Goal: Transaction & Acquisition: Purchase product/service

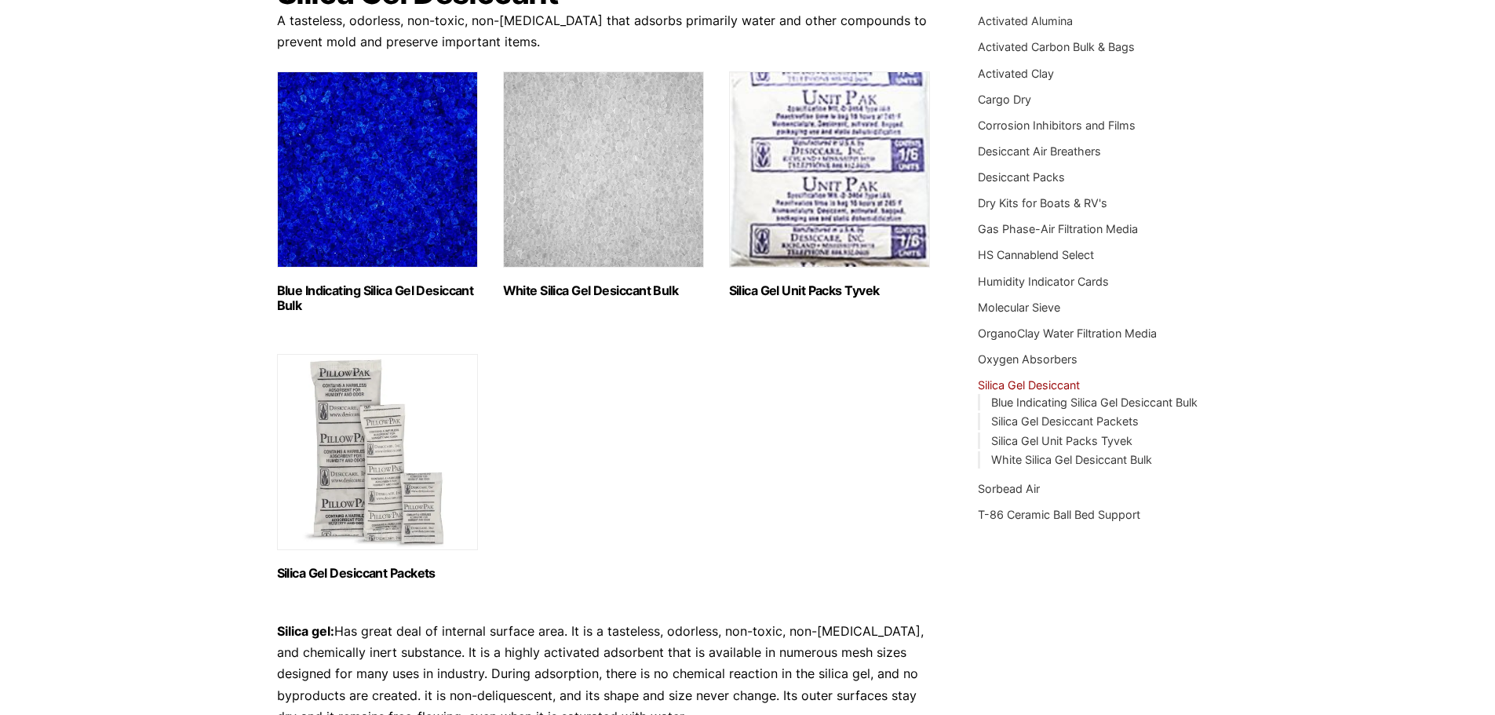
scroll to position [157, 0]
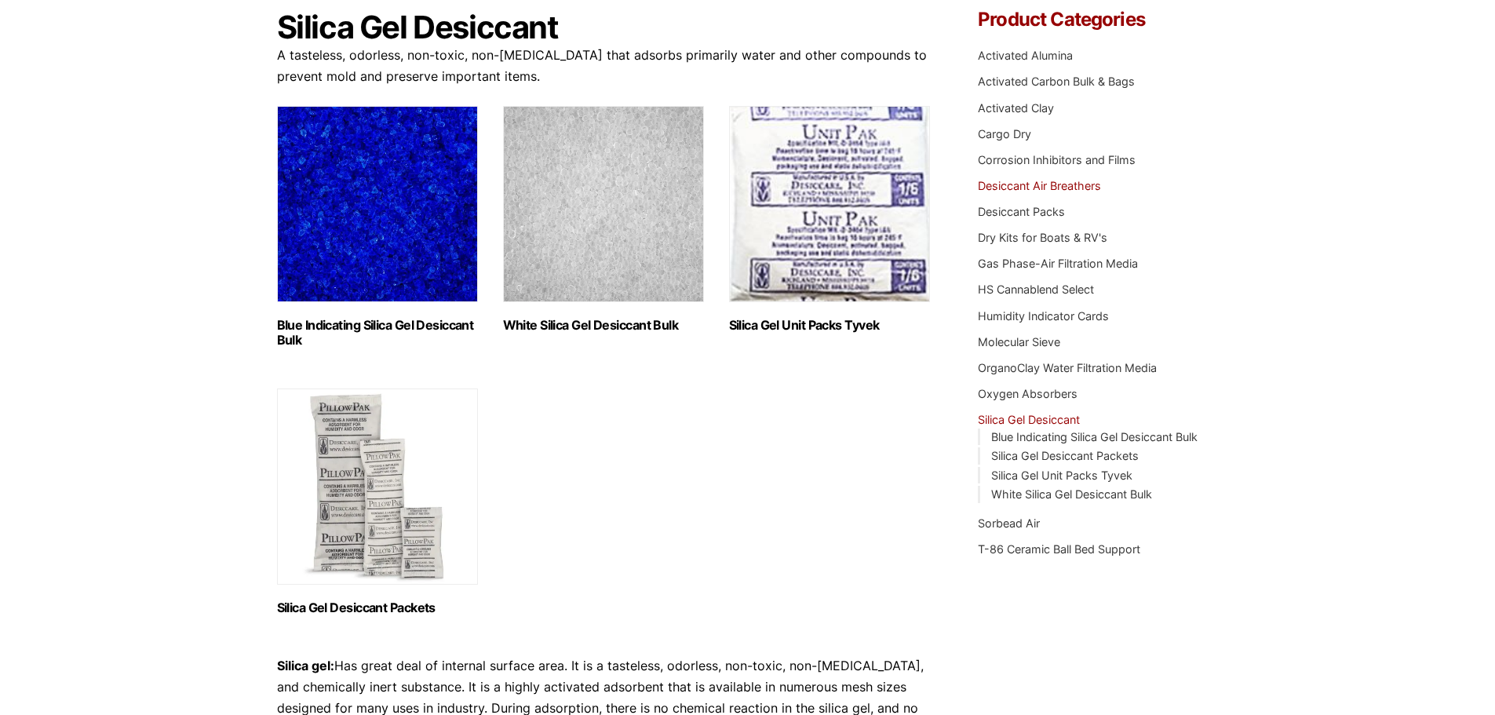
click at [989, 182] on link "Desiccant Air Breathers" at bounding box center [1039, 185] width 123 height 13
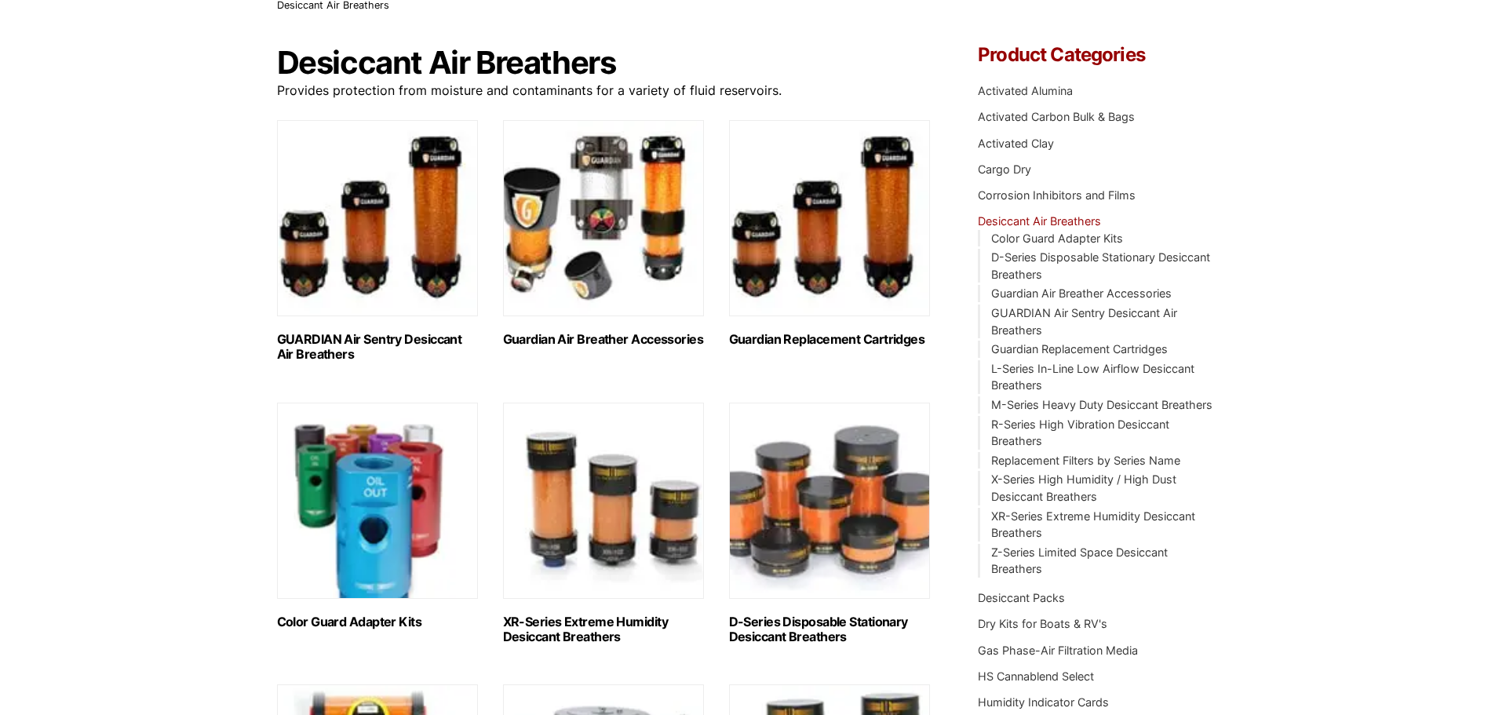
scroll to position [78, 0]
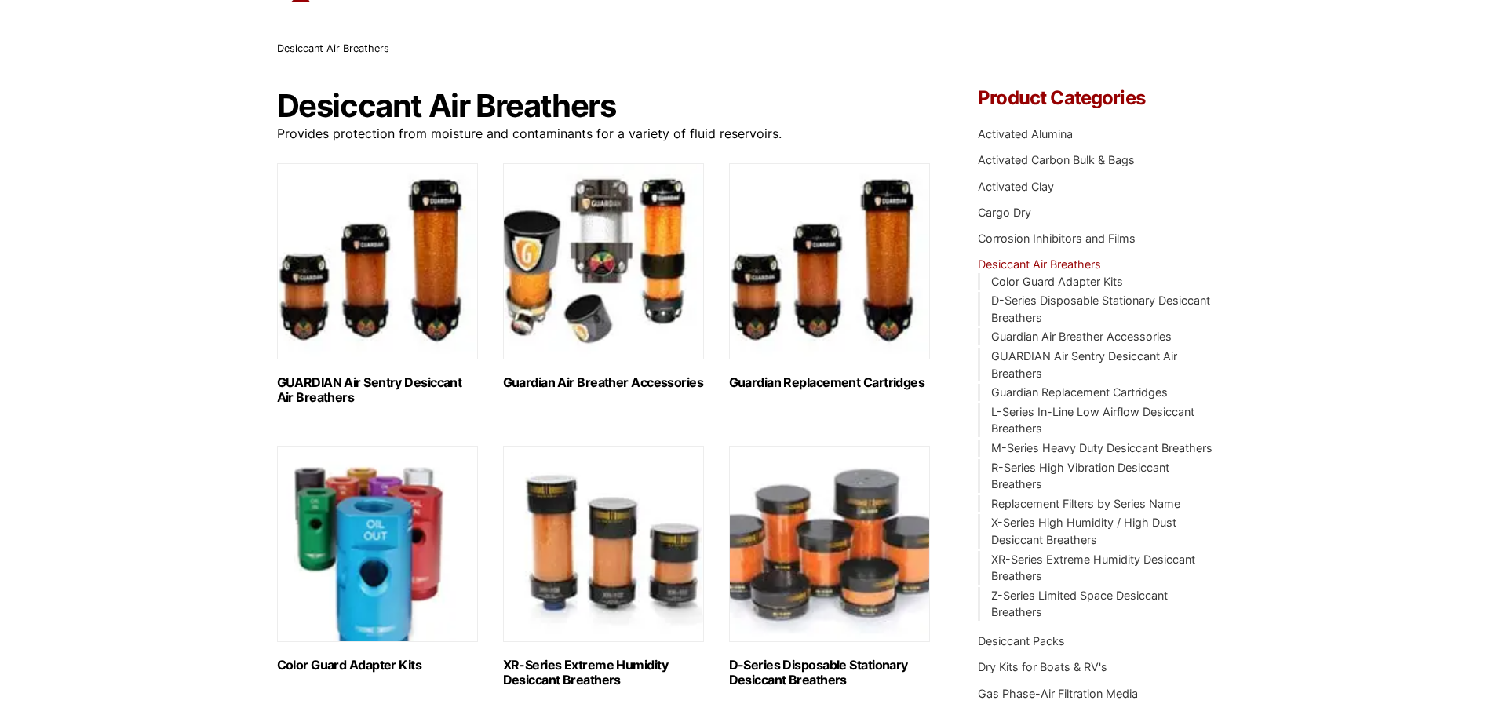
click at [445, 288] on img "Visit product category GUARDIAN Air Sentry Desiccant Air Breathers" at bounding box center [377, 261] width 201 height 196
